Goal: Find specific page/section: Find specific page/section

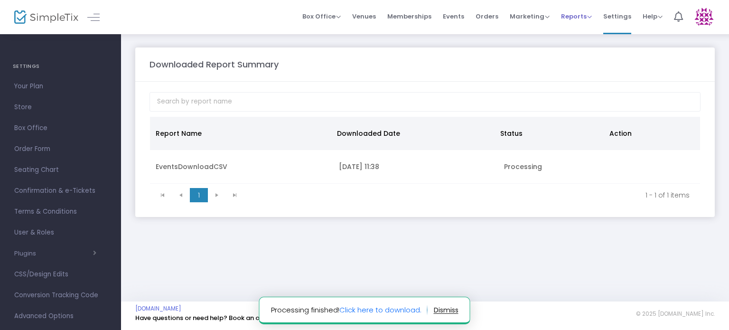
click at [580, 17] on span "Reports" at bounding box center [576, 16] width 31 height 9
click at [578, 50] on li "Sales Reports" at bounding box center [592, 50] width 62 height 19
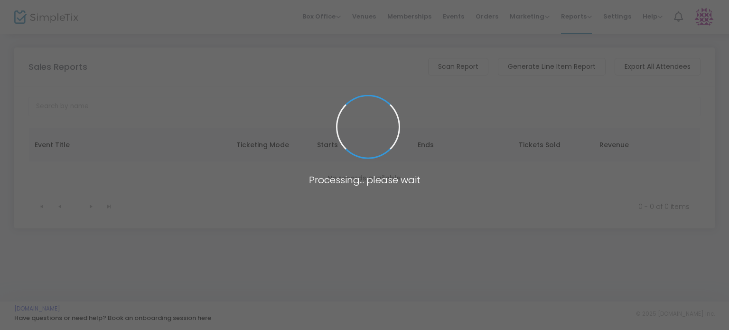
click at [224, 52] on span at bounding box center [364, 165] width 729 height 330
